Goal: Find specific page/section: Find specific page/section

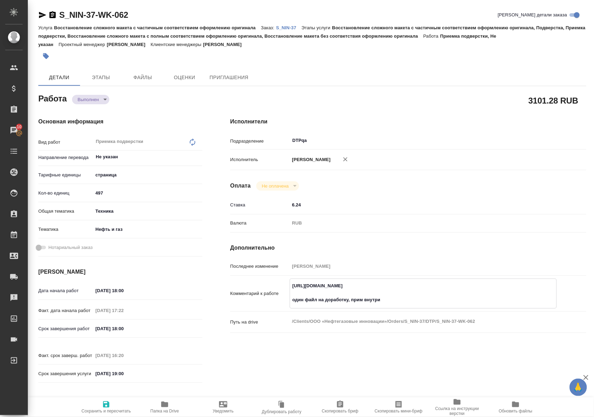
drag, startPoint x: 291, startPoint y: 292, endPoint x: 476, endPoint y: 286, distance: 185.1
click at [476, 286] on div "https://tera.awatera.com/Work/684013a241b761433d35d89d/ один файл на доработку,…" at bounding box center [423, 293] width 267 height 30
